Goal: Information Seeking & Learning: Find specific fact

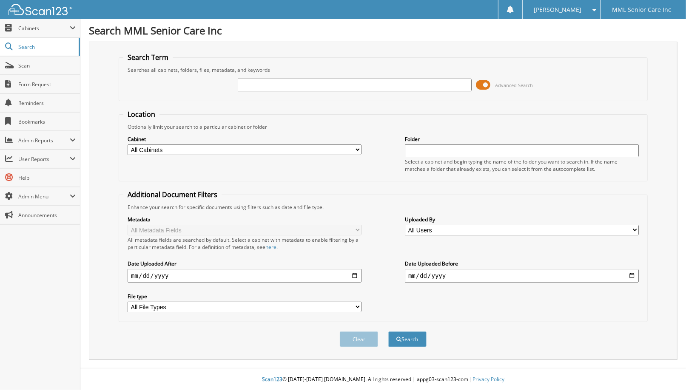
click at [384, 87] on input "text" at bounding box center [355, 85] width 234 height 13
type input "okunlola"
click at [411, 341] on div "Clear Search" at bounding box center [383, 339] width 529 height 34
click at [411, 337] on button "Search" at bounding box center [407, 340] width 38 height 16
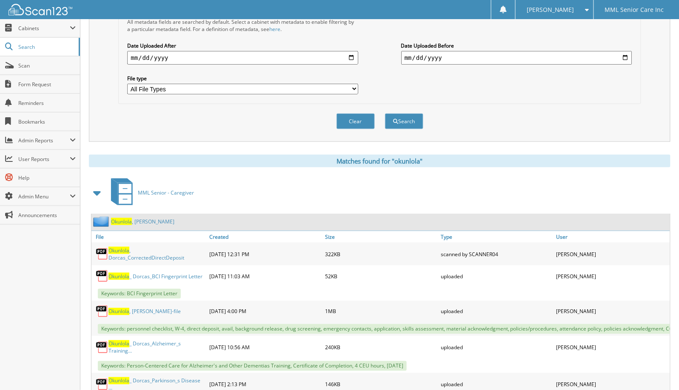
scroll to position [236, 0]
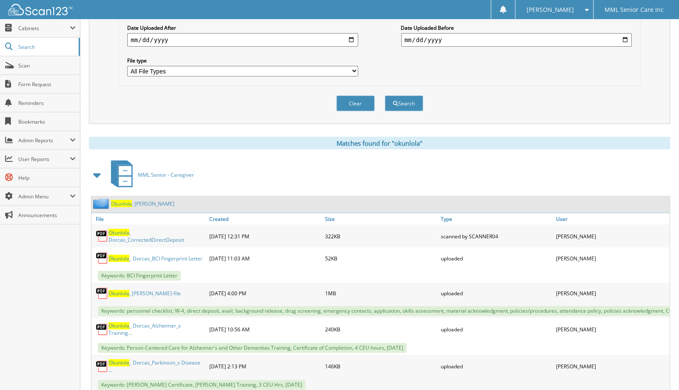
click at [116, 200] on span "Okunlola" at bounding box center [121, 203] width 21 height 7
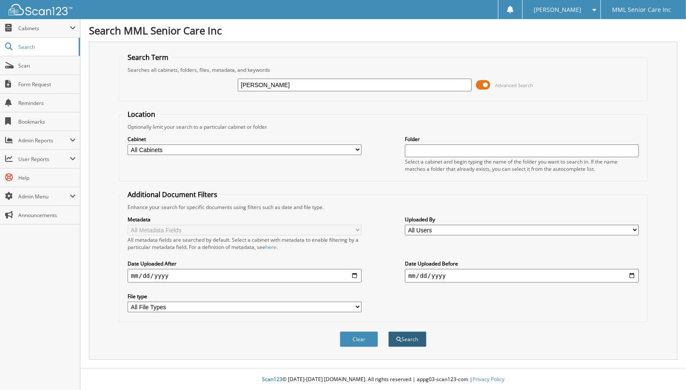
type input "[PERSON_NAME]"
click at [411, 334] on button "Search" at bounding box center [407, 340] width 38 height 16
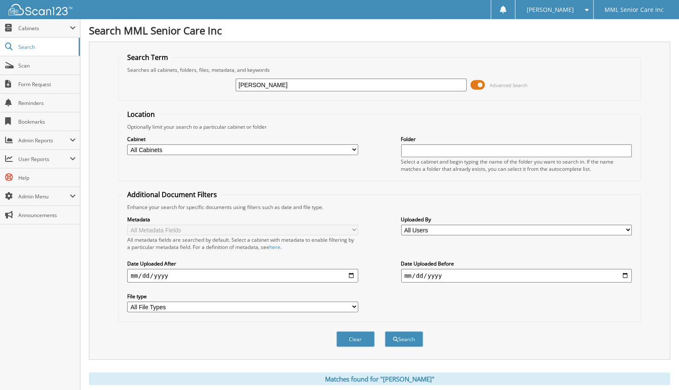
click at [267, 82] on input "Coutu" at bounding box center [351, 85] width 231 height 13
type input "Coutu, L"
click at [412, 333] on button "Search" at bounding box center [404, 340] width 38 height 16
drag, startPoint x: 265, startPoint y: 79, endPoint x: 200, endPoint y: 85, distance: 65.8
click at [200, 85] on div "Coutu, L Advanced Search" at bounding box center [379, 85] width 513 height 23
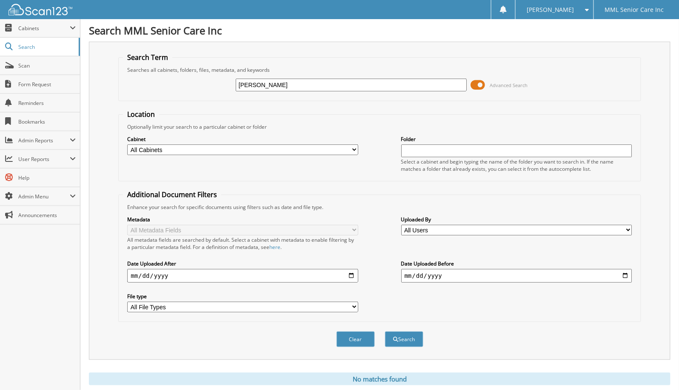
type input "[PERSON_NAME]"
click at [385, 332] on button "Search" at bounding box center [404, 340] width 38 height 16
drag, startPoint x: 292, startPoint y: 79, endPoint x: 196, endPoint y: 85, distance: 95.5
click at [196, 85] on div "[PERSON_NAME] Advanced Search" at bounding box center [379, 85] width 513 height 23
type input "Coutu"
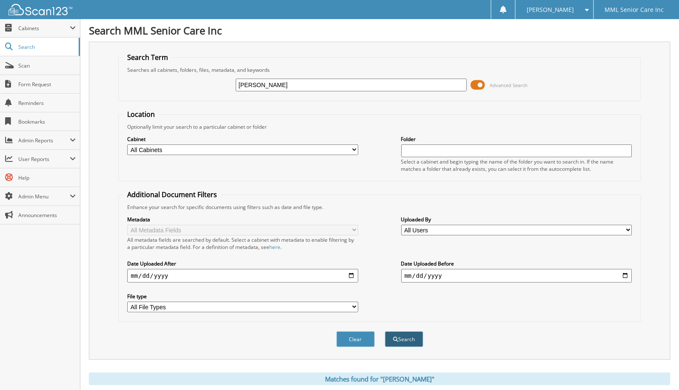
click at [402, 332] on button "Search" at bounding box center [404, 340] width 38 height 16
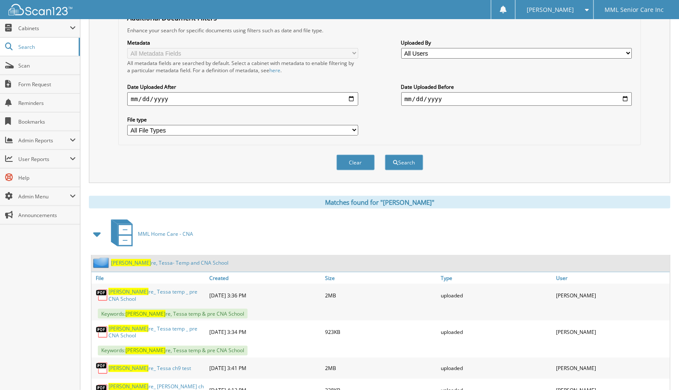
scroll to position [189, 0]
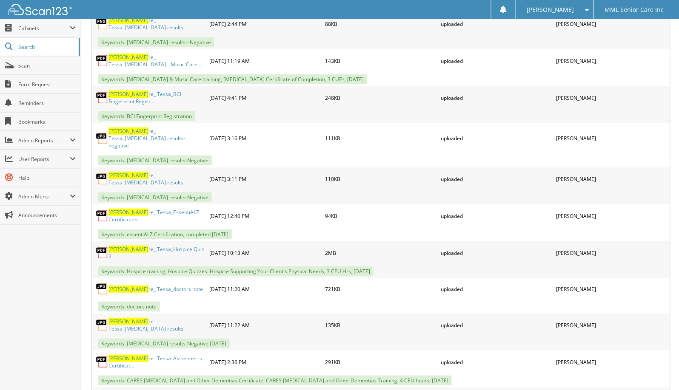
click at [152, 316] on div "Coutu re_ Tessa_COVID results" at bounding box center [149, 325] width 116 height 19
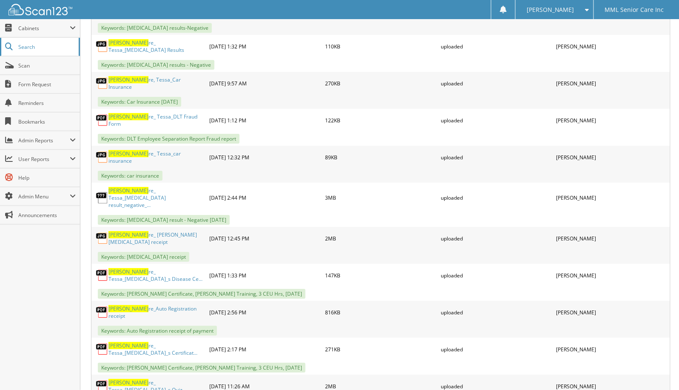
scroll to position [2730, 0]
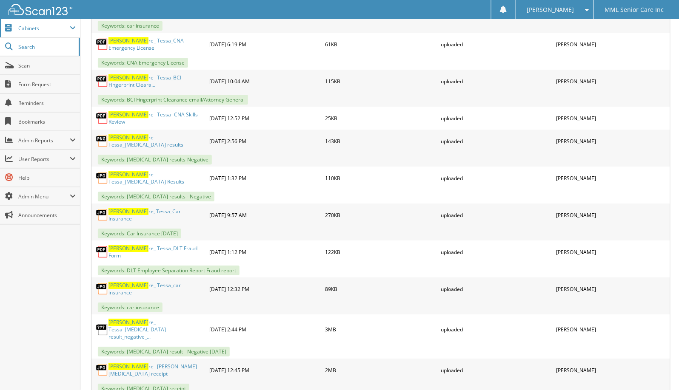
click at [22, 30] on span "Cabinets" at bounding box center [43, 28] width 51 height 7
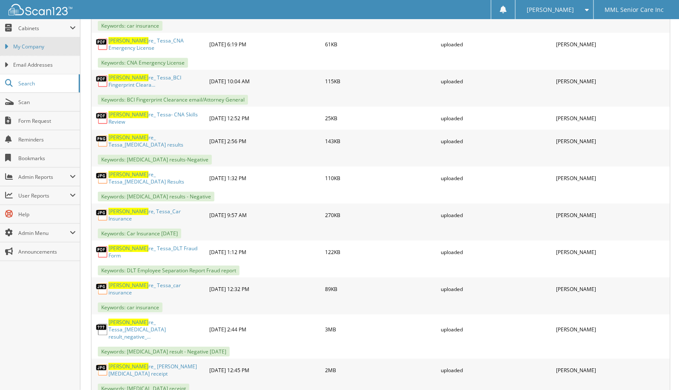
click at [23, 52] on link "My Company" at bounding box center [40, 46] width 80 height 18
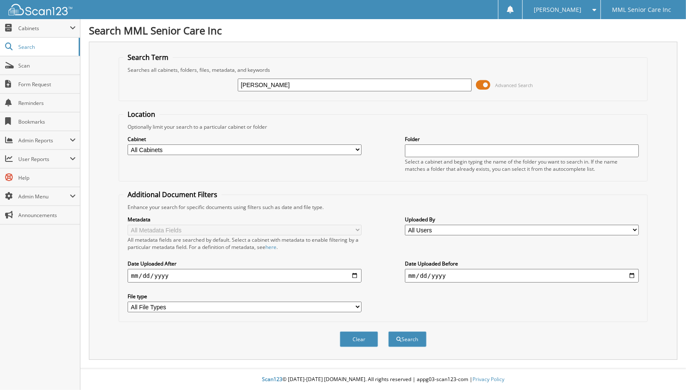
type input "Montes"
click at [388, 332] on button "Search" at bounding box center [407, 340] width 38 height 16
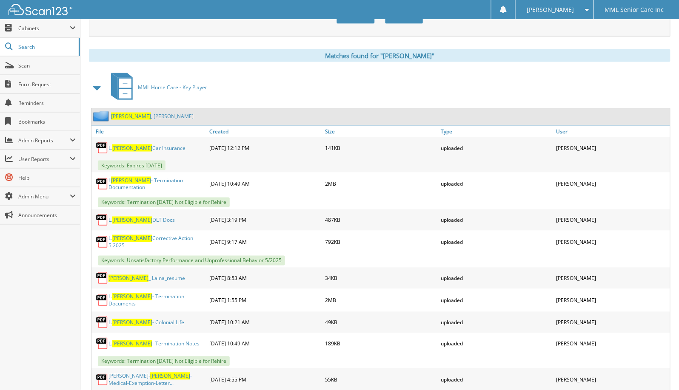
scroll to position [330, 0]
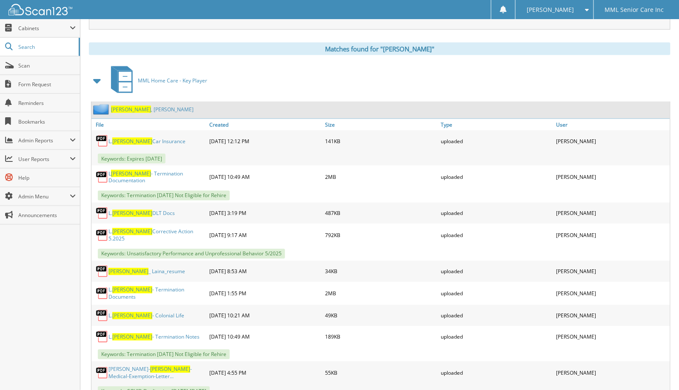
click at [119, 106] on link "Montes , Laina" at bounding box center [152, 109] width 82 height 7
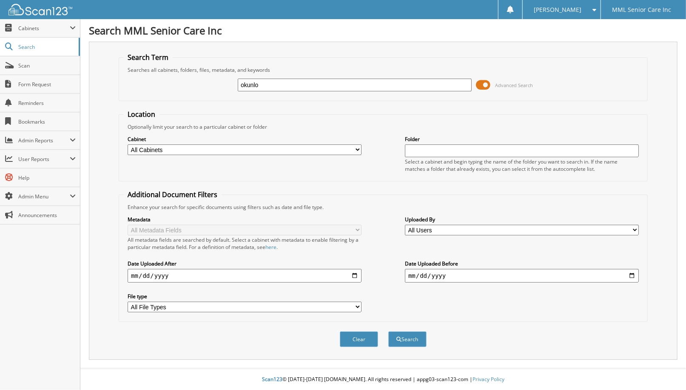
type input "okunlola"
click at [411, 333] on button "Search" at bounding box center [407, 340] width 38 height 16
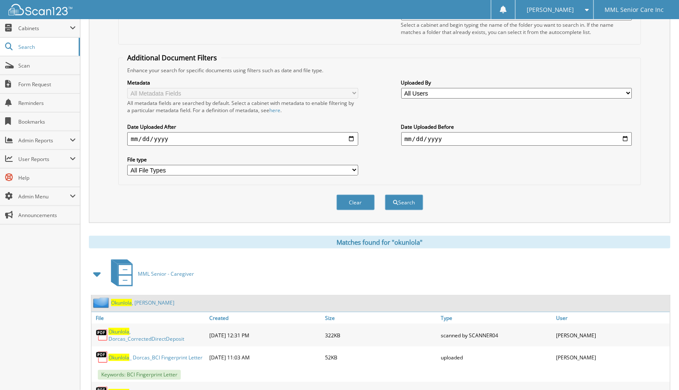
scroll to position [142, 0]
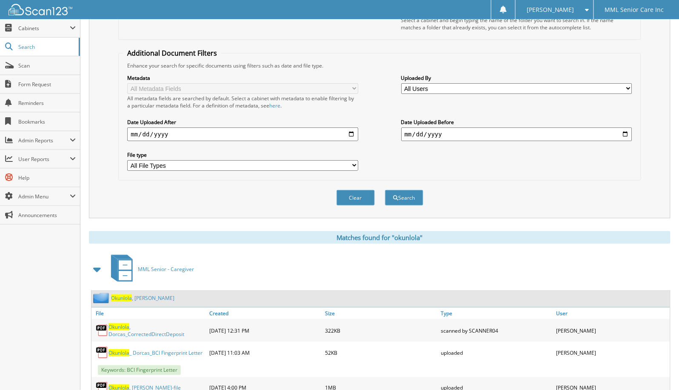
click at [118, 295] on span "Okunlola" at bounding box center [121, 298] width 21 height 7
